Goal: Find specific page/section: Find specific page/section

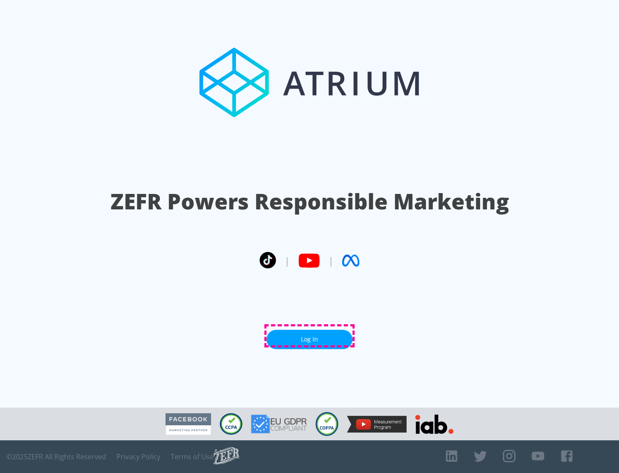
click at [309, 336] on link "Log In" at bounding box center [309, 338] width 86 height 19
